Goal: Task Accomplishment & Management: Complete application form

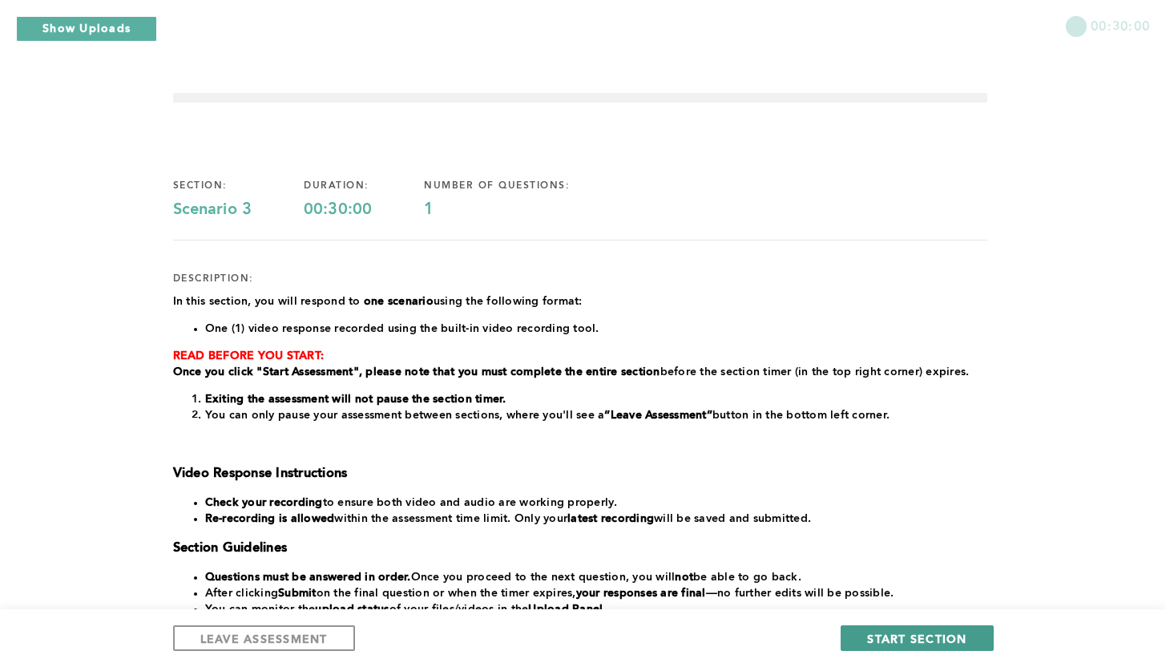
click at [984, 639] on button "START SECTION" at bounding box center [917, 638] width 152 height 26
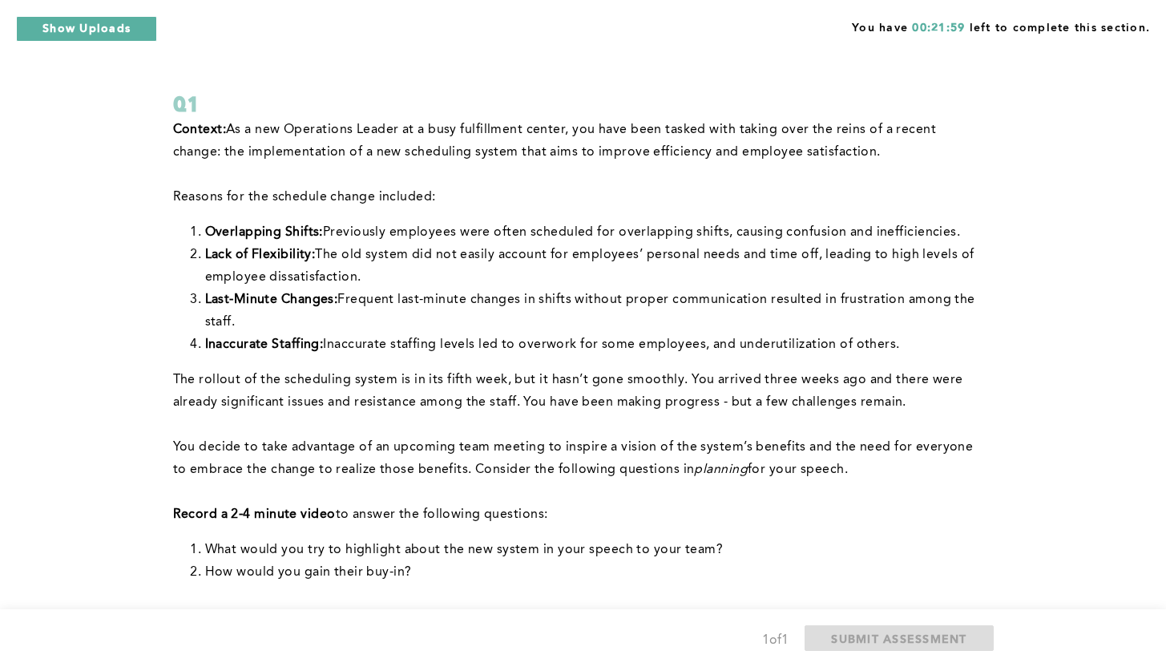
scroll to position [96, 0]
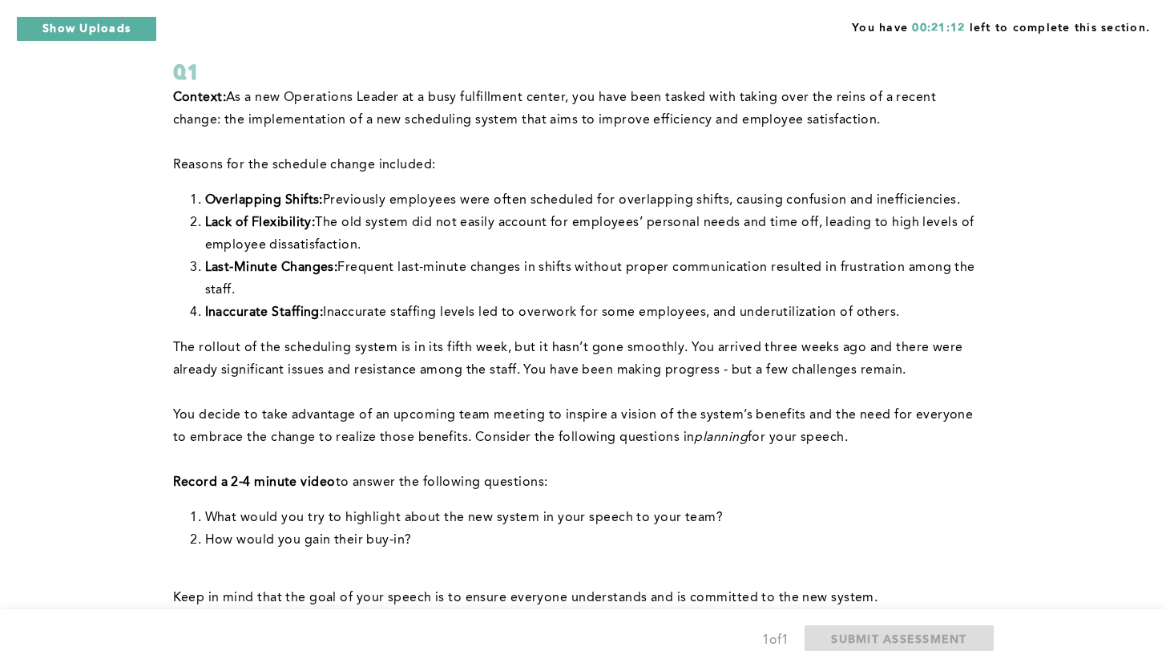
click at [740, 461] on p at bounding box center [580, 460] width 814 height 22
click at [752, 461] on p at bounding box center [580, 460] width 814 height 22
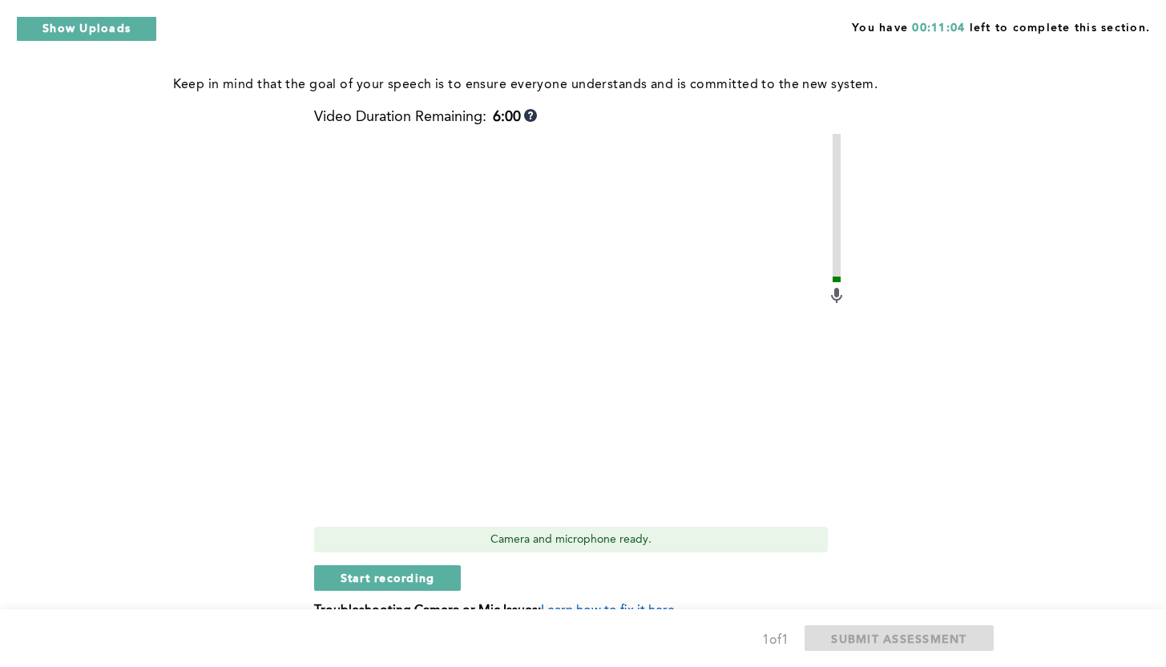
scroll to position [577, 0]
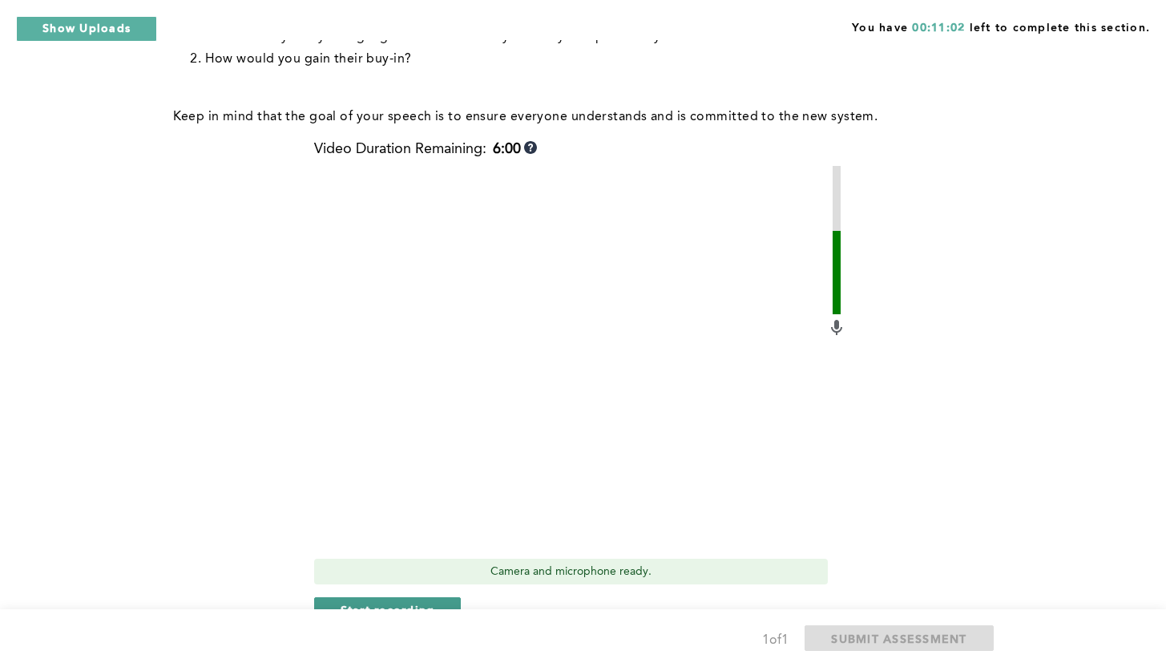
click at [348, 603] on span "Start recording" at bounding box center [388, 609] width 95 height 15
click at [348, 603] on span "Stop recording" at bounding box center [388, 609] width 94 height 15
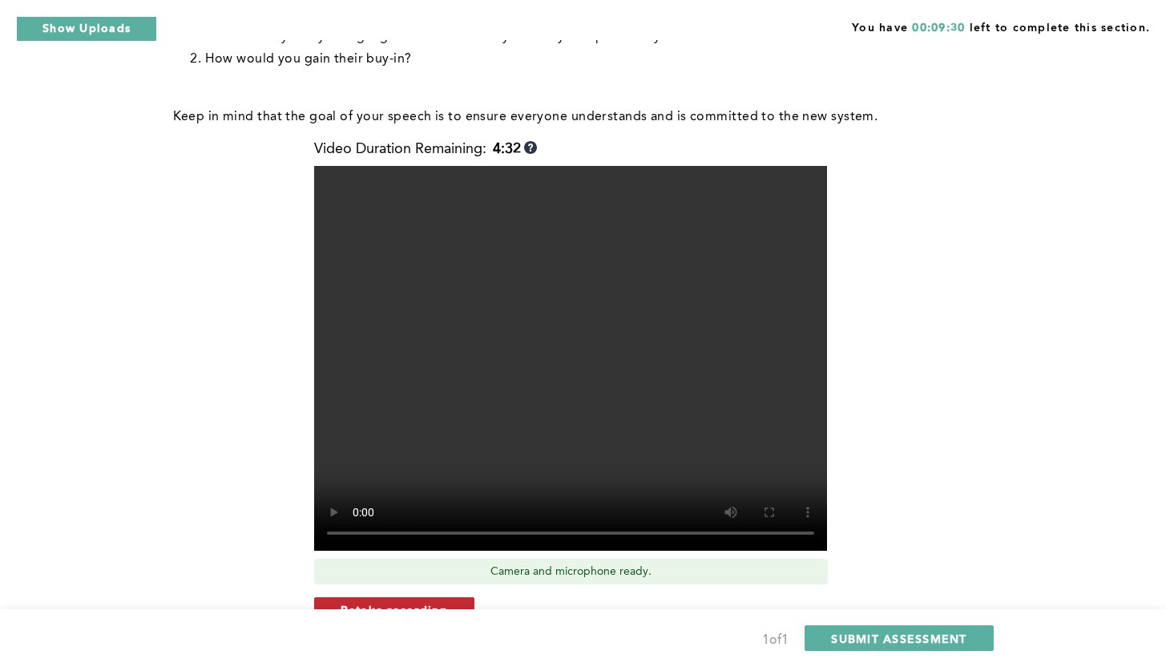
click at [426, 603] on span "Retake recording" at bounding box center [394, 609] width 107 height 15
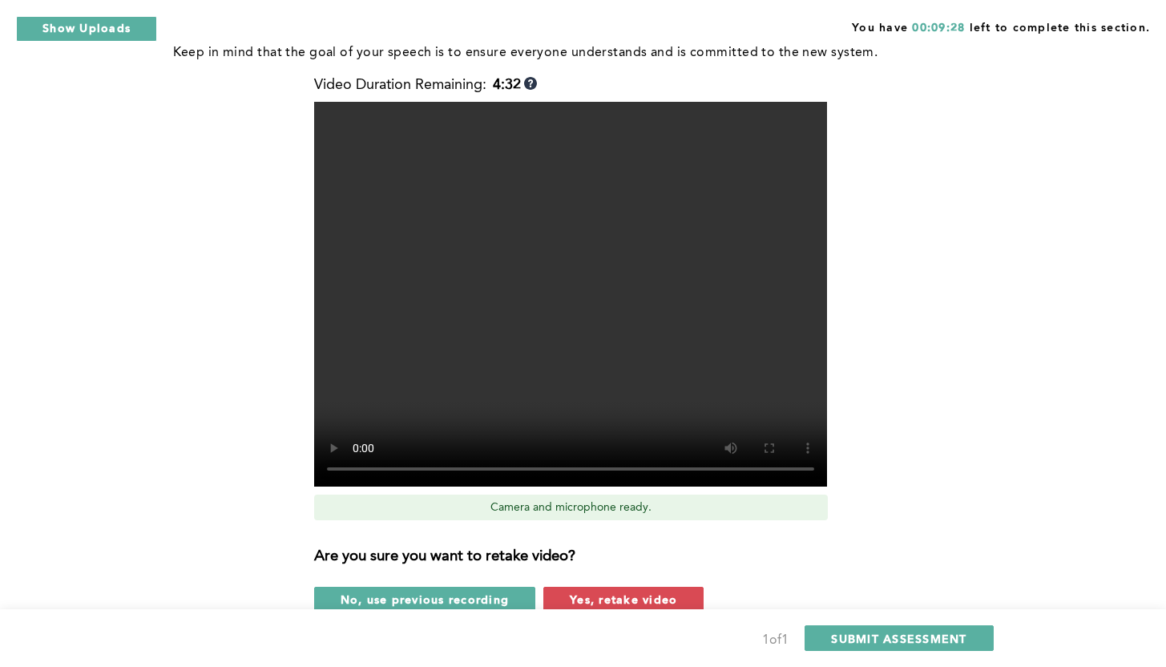
scroll to position [673, 0]
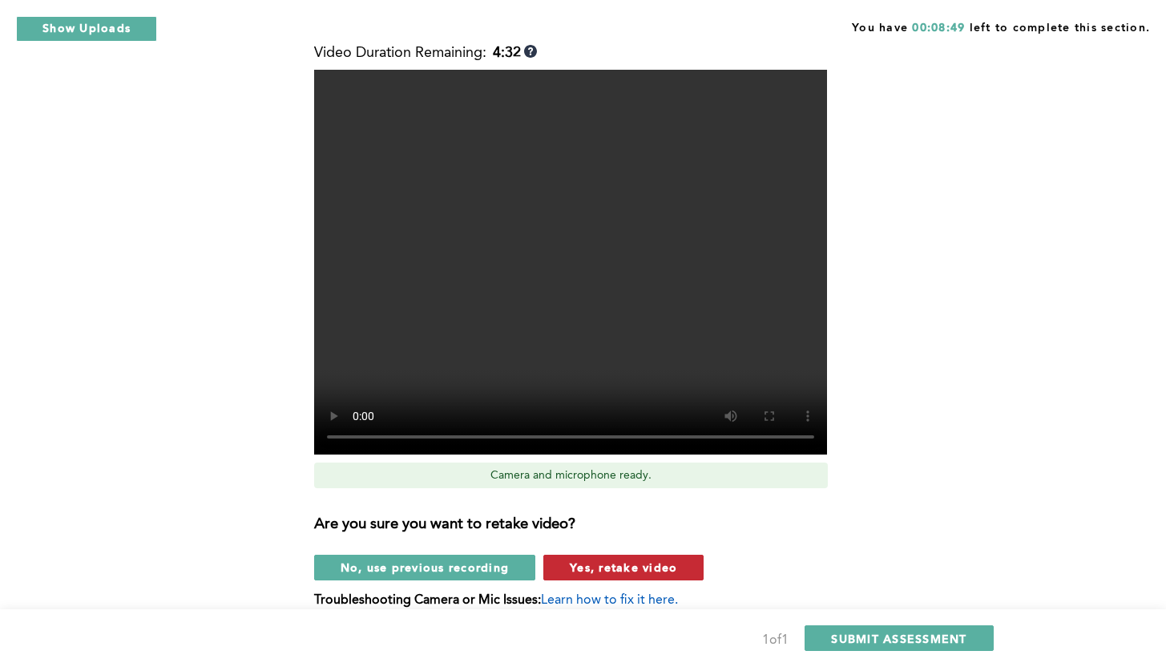
click at [633, 565] on span "Yes, retake video" at bounding box center [623, 566] width 107 height 15
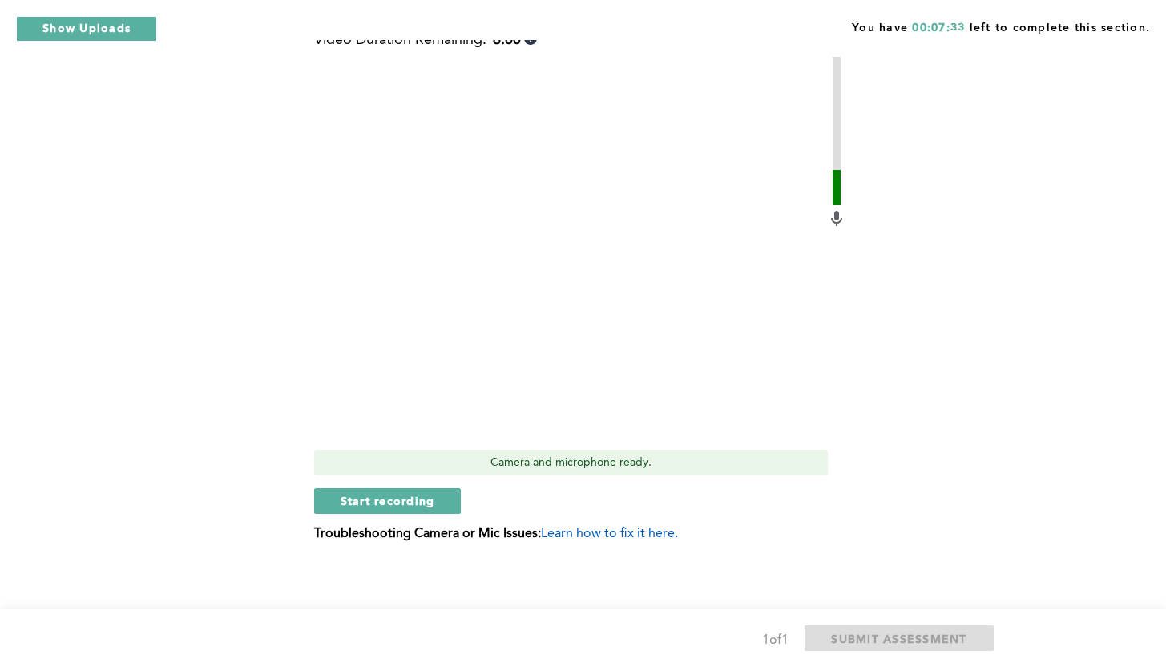
scroll to position [689, 0]
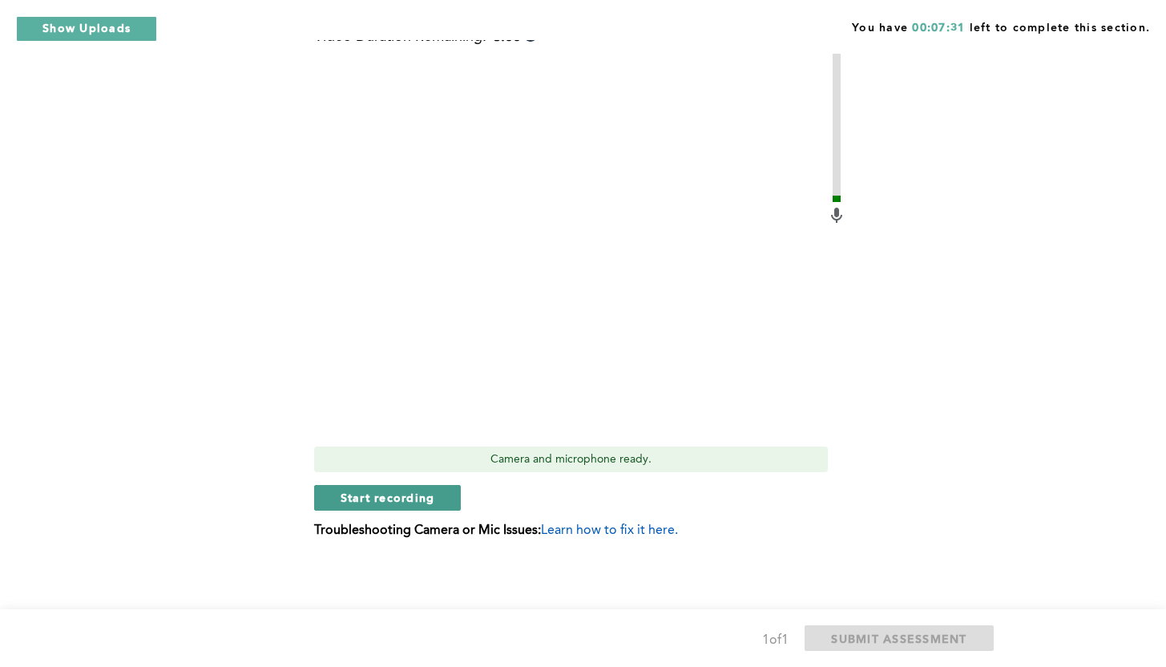
click at [429, 494] on span "Start recording" at bounding box center [388, 497] width 95 height 15
click at [425, 495] on span "Stop recording" at bounding box center [388, 497] width 94 height 15
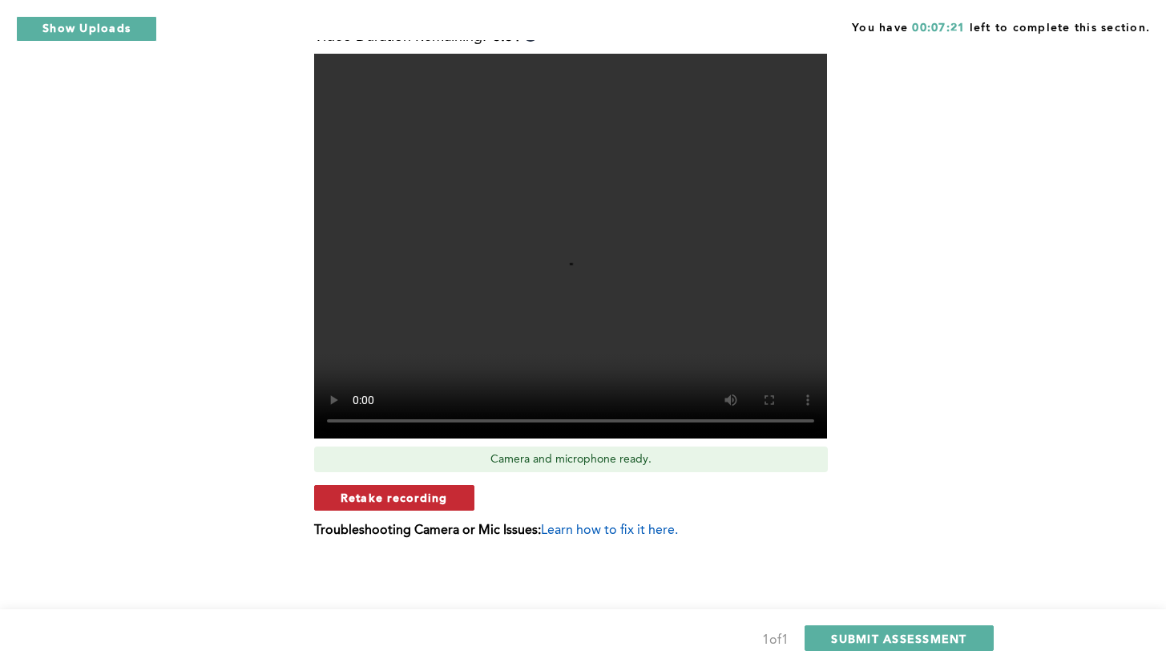
click at [464, 498] on button "Retake recording" at bounding box center [394, 498] width 160 height 26
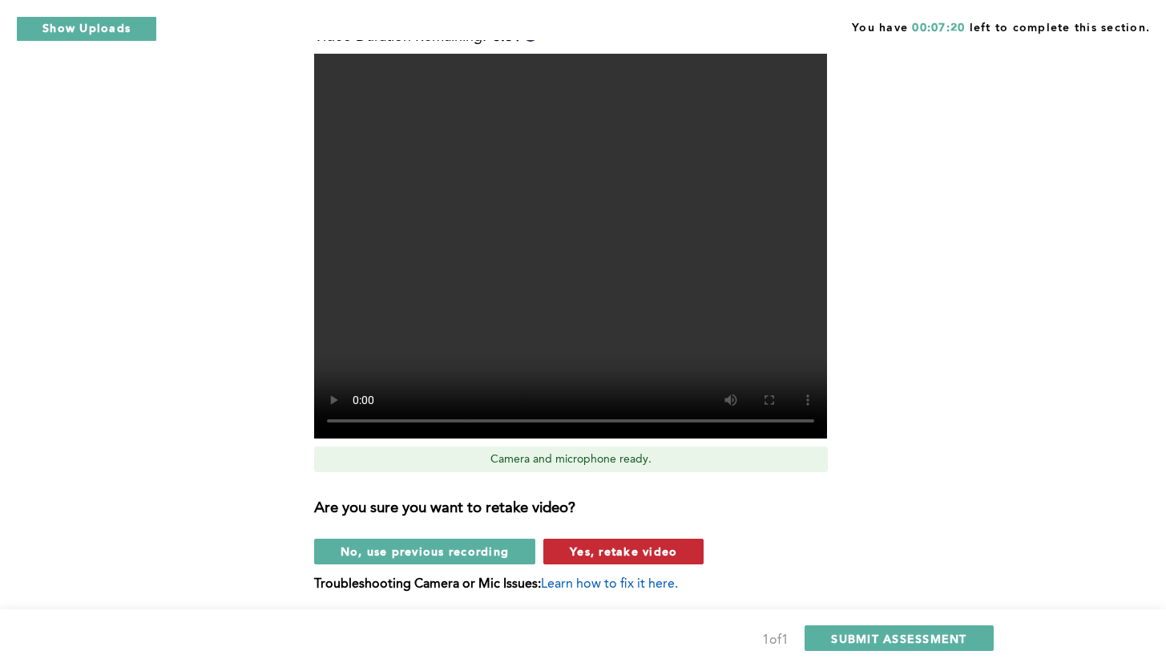
click at [561, 553] on button "Yes, retake video" at bounding box center [623, 552] width 160 height 26
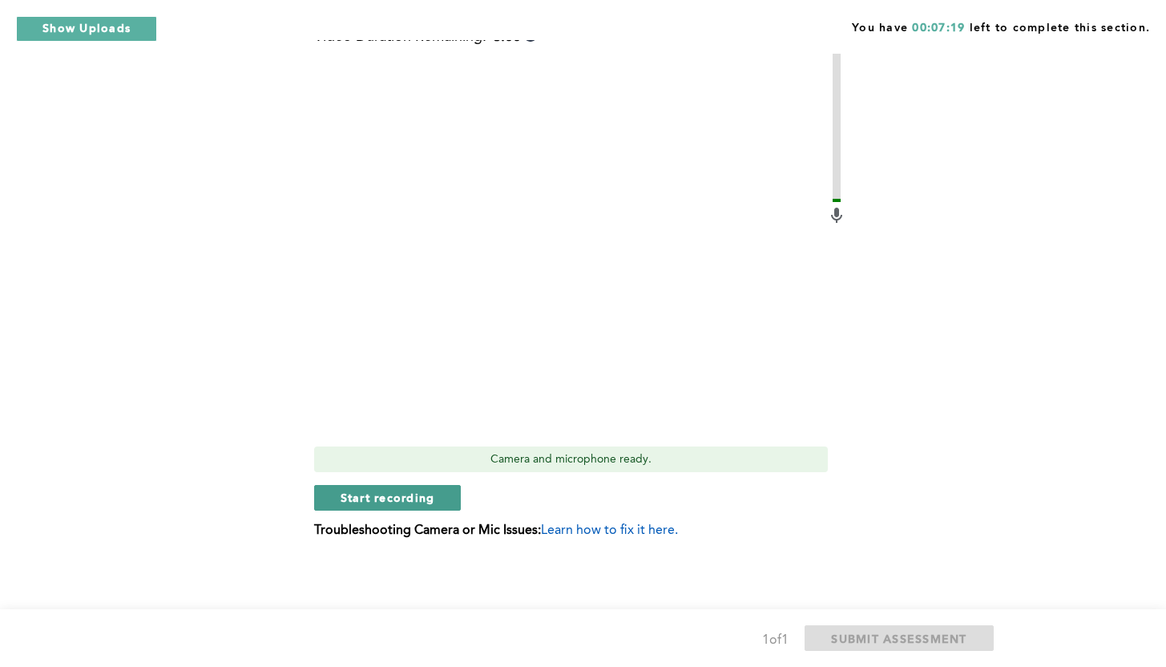
click at [409, 502] on span "Start recording" at bounding box center [388, 497] width 95 height 15
click at [409, 502] on span "Stop recording" at bounding box center [388, 497] width 94 height 15
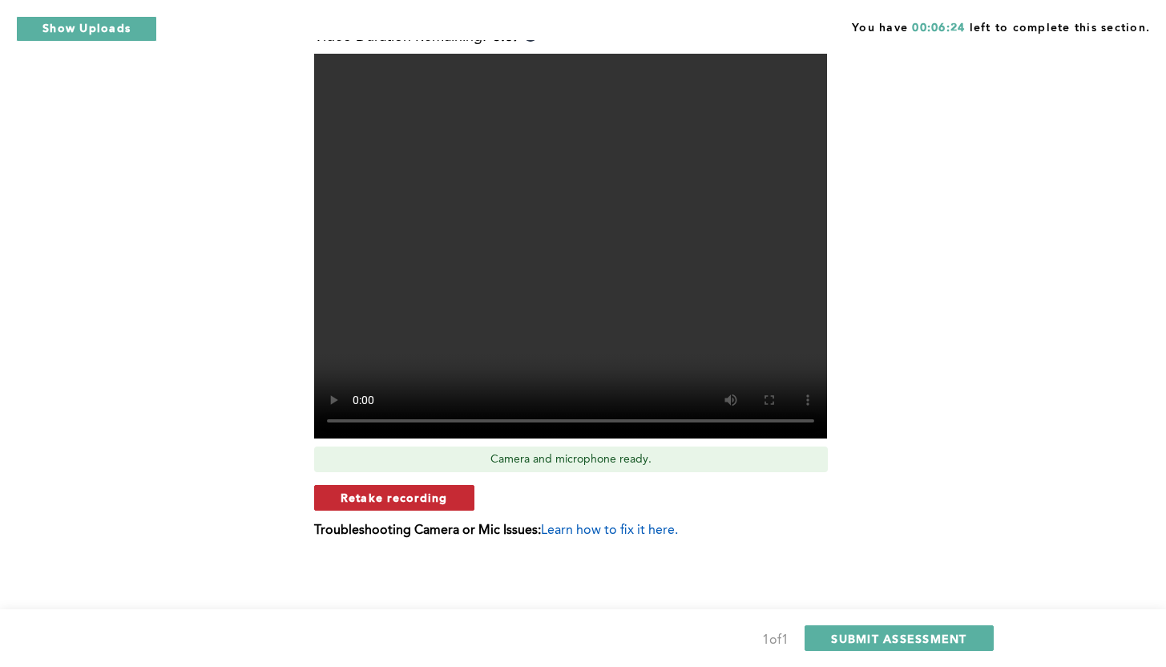
click at [450, 494] on button "Retake recording" at bounding box center [394, 498] width 160 height 26
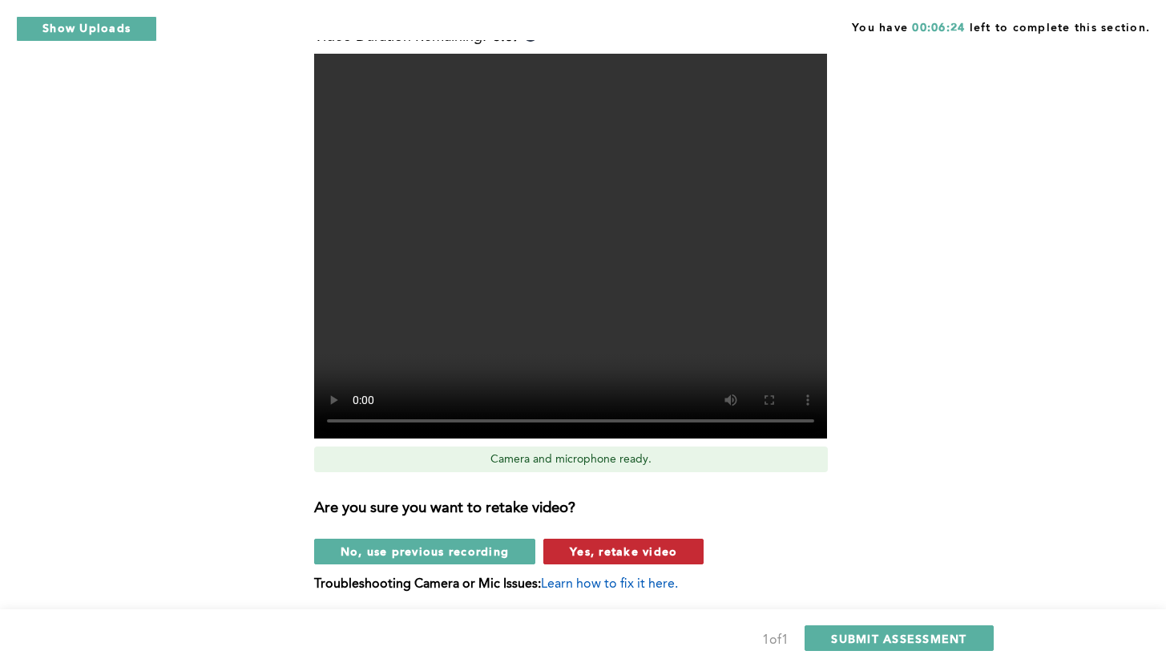
click at [593, 551] on span "Yes, retake video" at bounding box center [623, 550] width 107 height 15
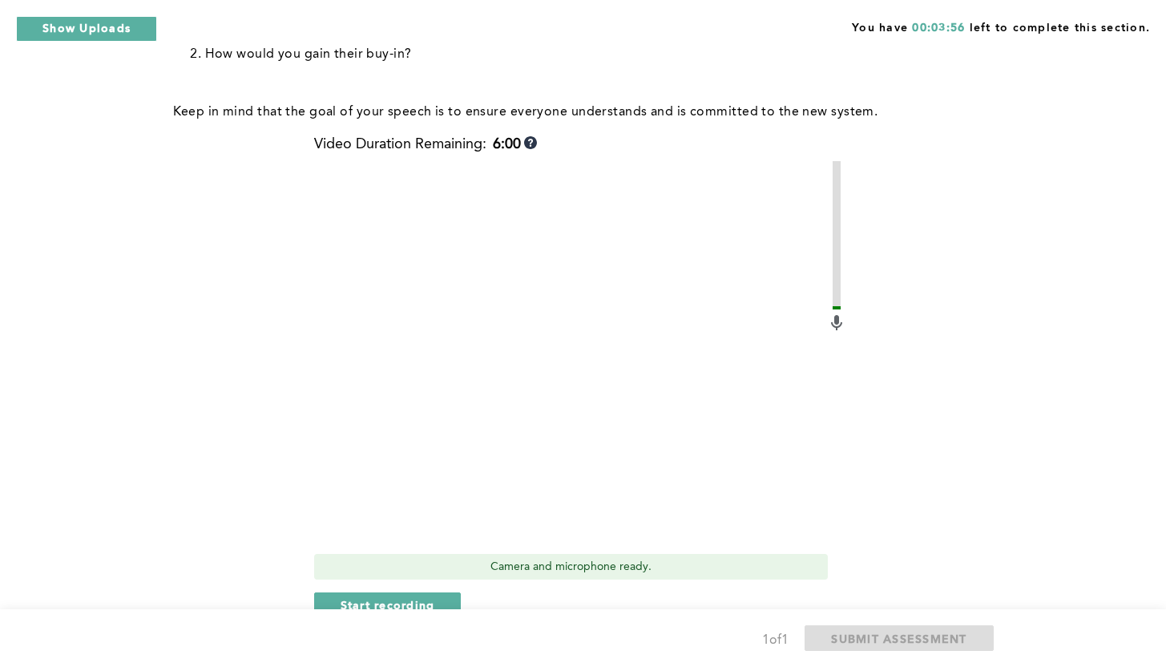
scroll to position [593, 0]
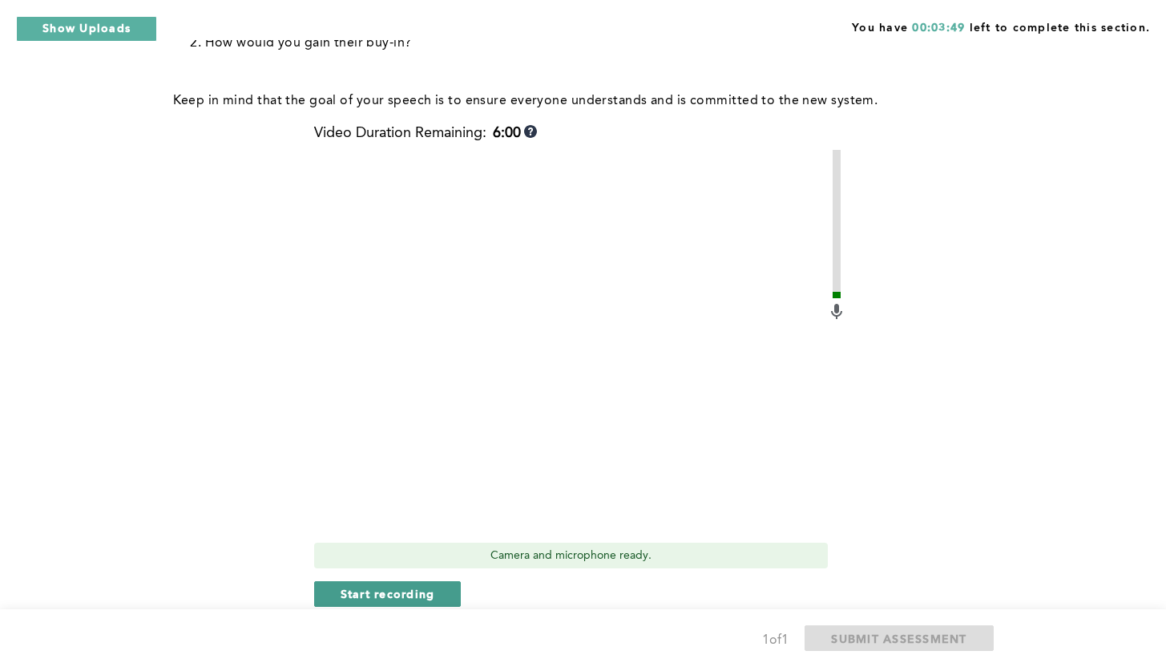
click at [393, 593] on span "Start recording" at bounding box center [388, 593] width 95 height 15
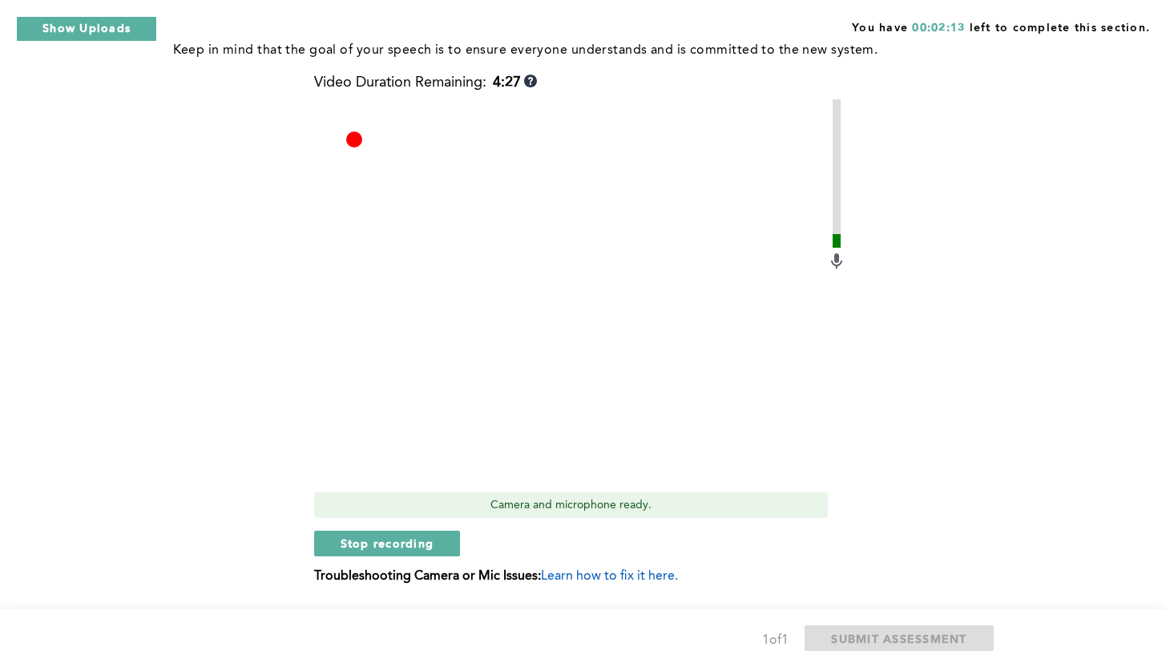
scroll to position [657, 0]
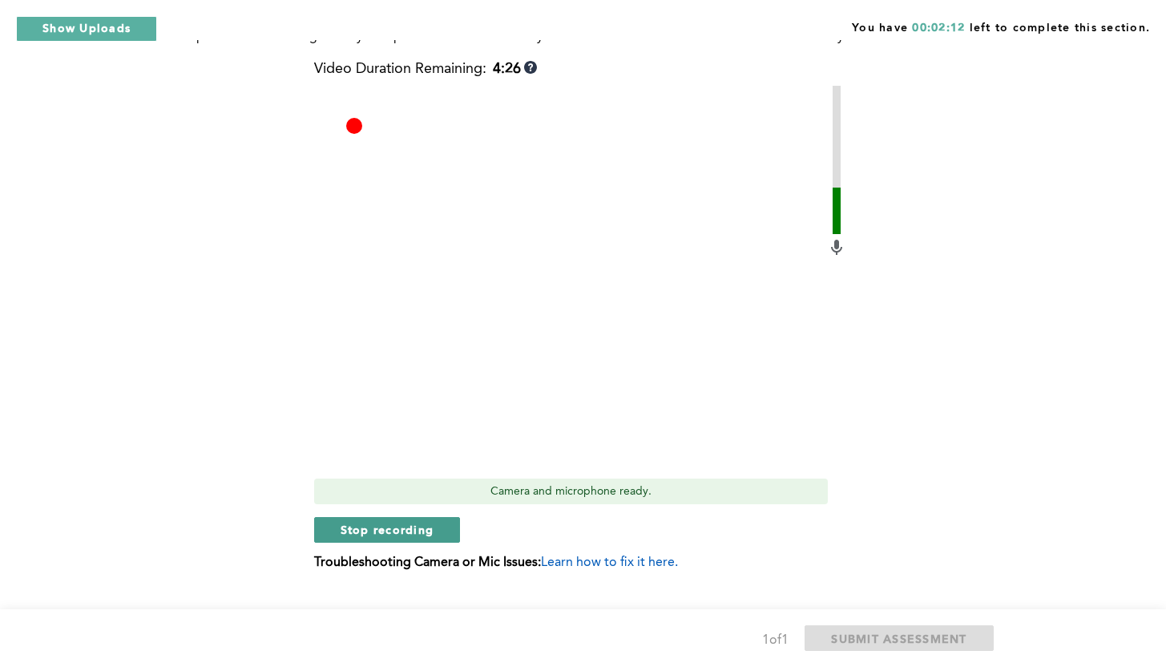
click at [388, 534] on span "Stop recording" at bounding box center [388, 529] width 94 height 15
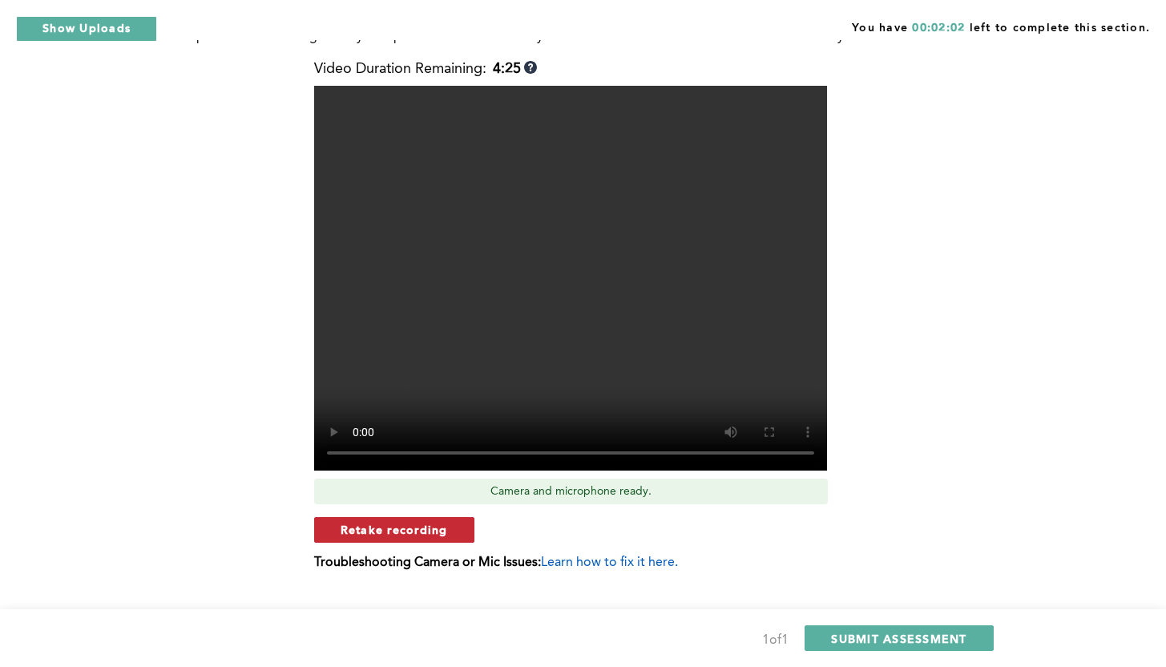
click at [466, 527] on button "Retake recording" at bounding box center [394, 530] width 160 height 26
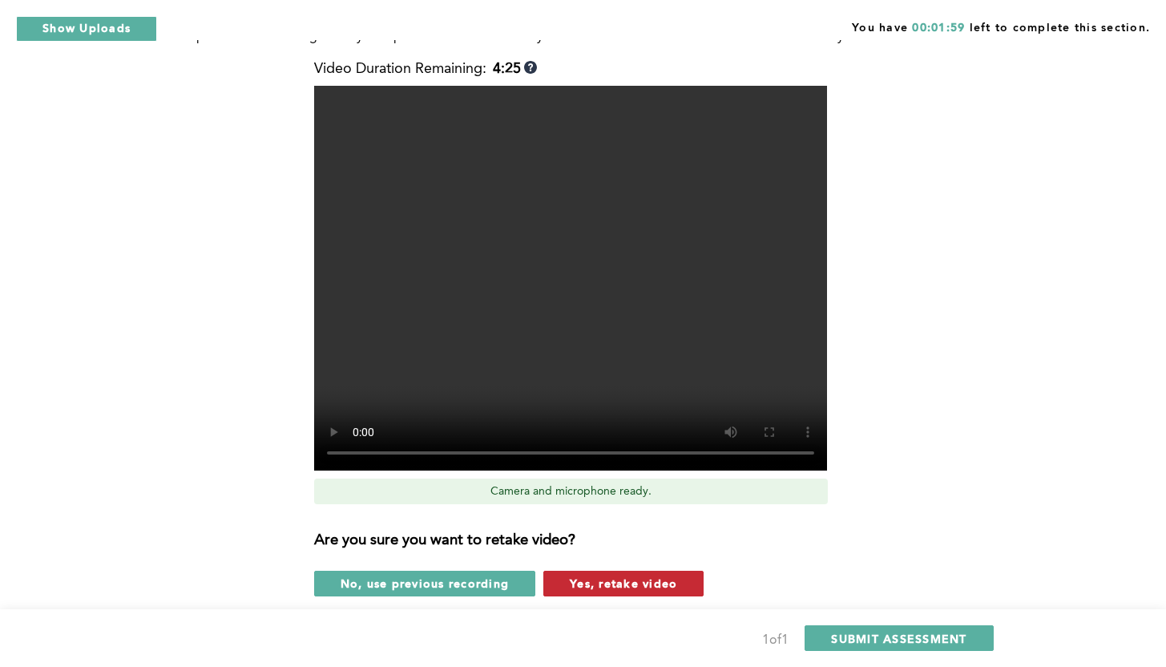
click at [584, 583] on span "Yes, retake video" at bounding box center [623, 582] width 107 height 15
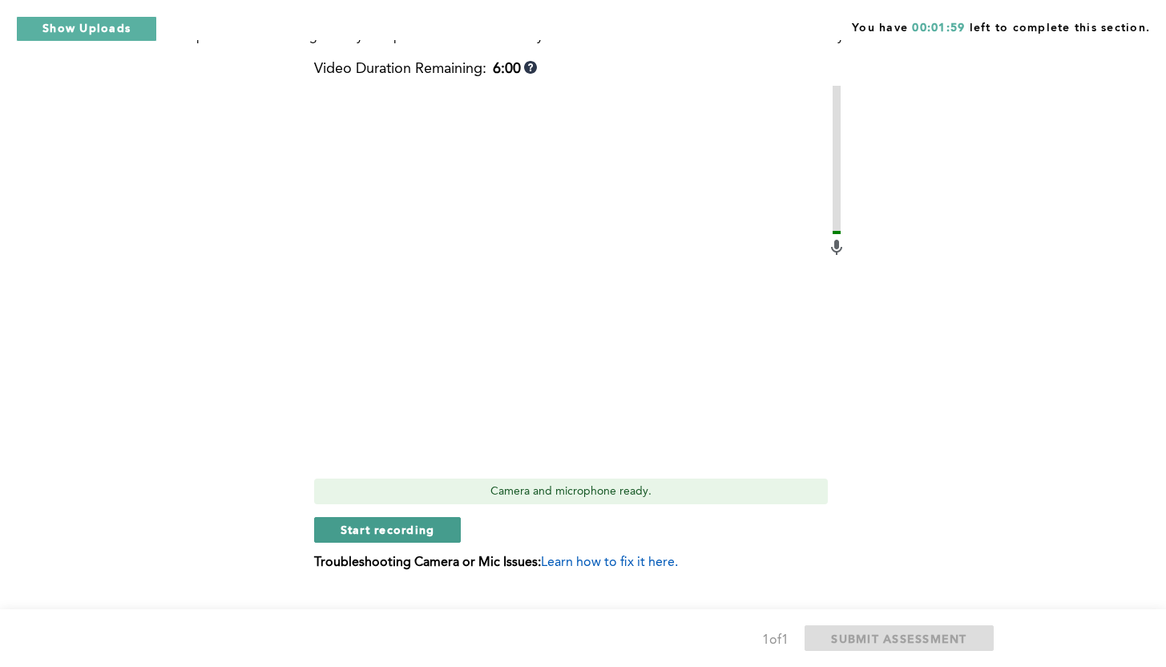
click at [413, 518] on button "Start recording" at bounding box center [387, 530] width 147 height 26
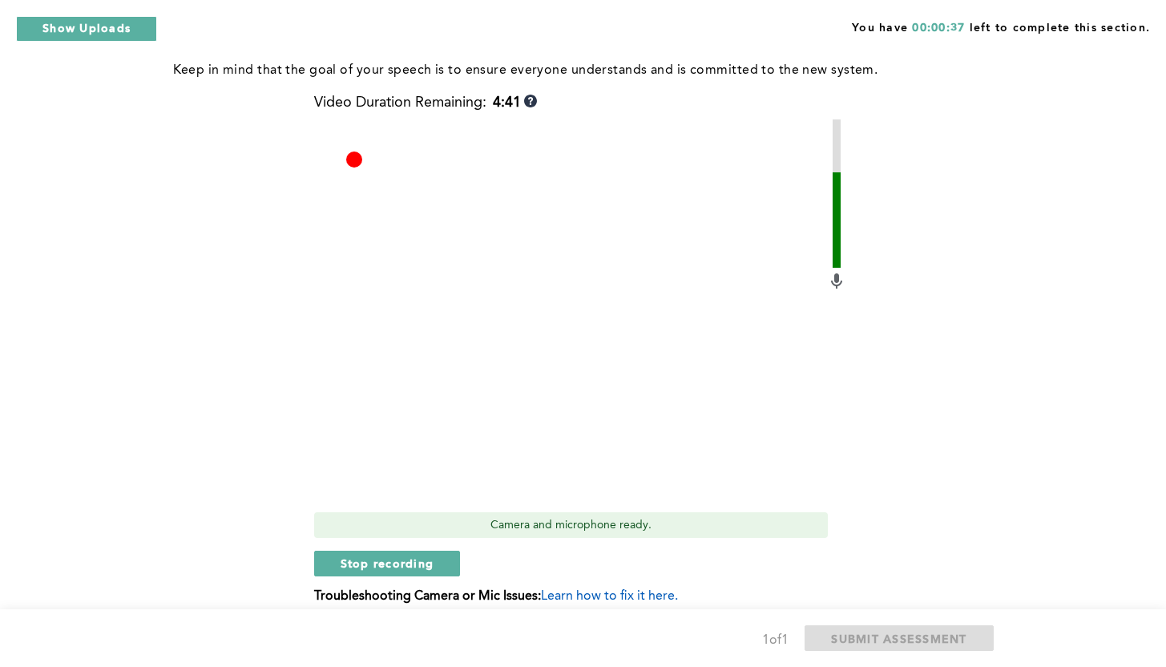
scroll to position [625, 0]
click at [420, 555] on span "Stop recording" at bounding box center [388, 561] width 94 height 15
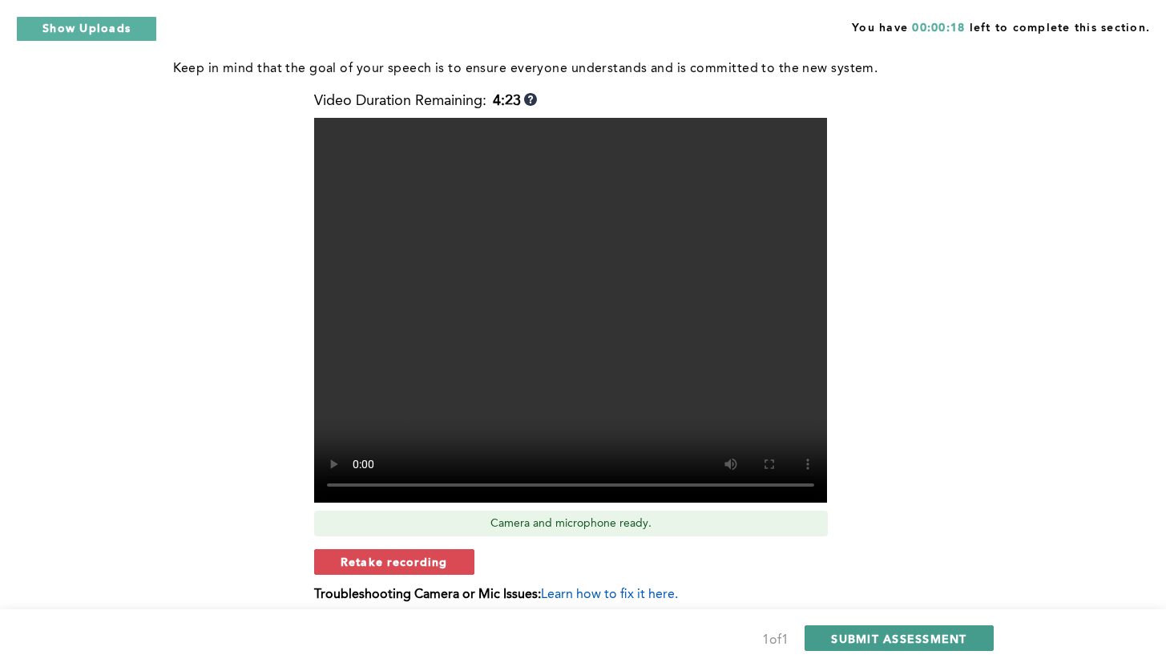
click at [856, 639] on span "SUBMIT ASSESSMENT" at bounding box center [898, 638] width 135 height 15
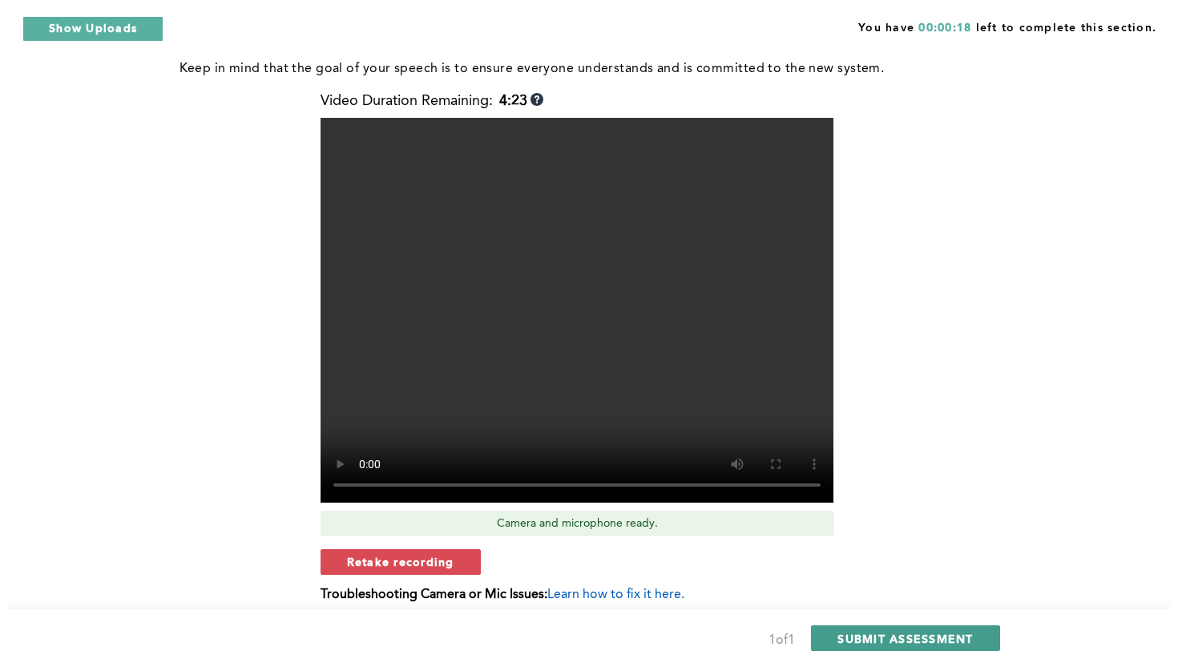
scroll to position [0, 0]
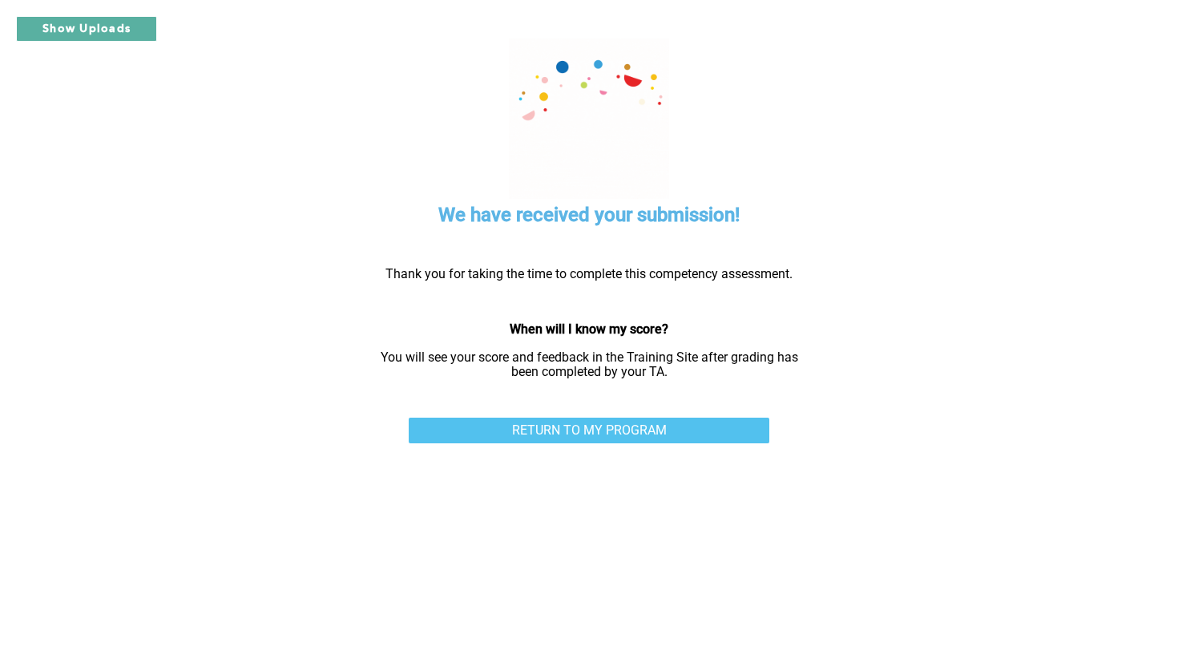
click at [664, 428] on link "RETURN TO MY PROGRAM" at bounding box center [589, 431] width 361 height 26
